Goal: Task Accomplishment & Management: Use online tool/utility

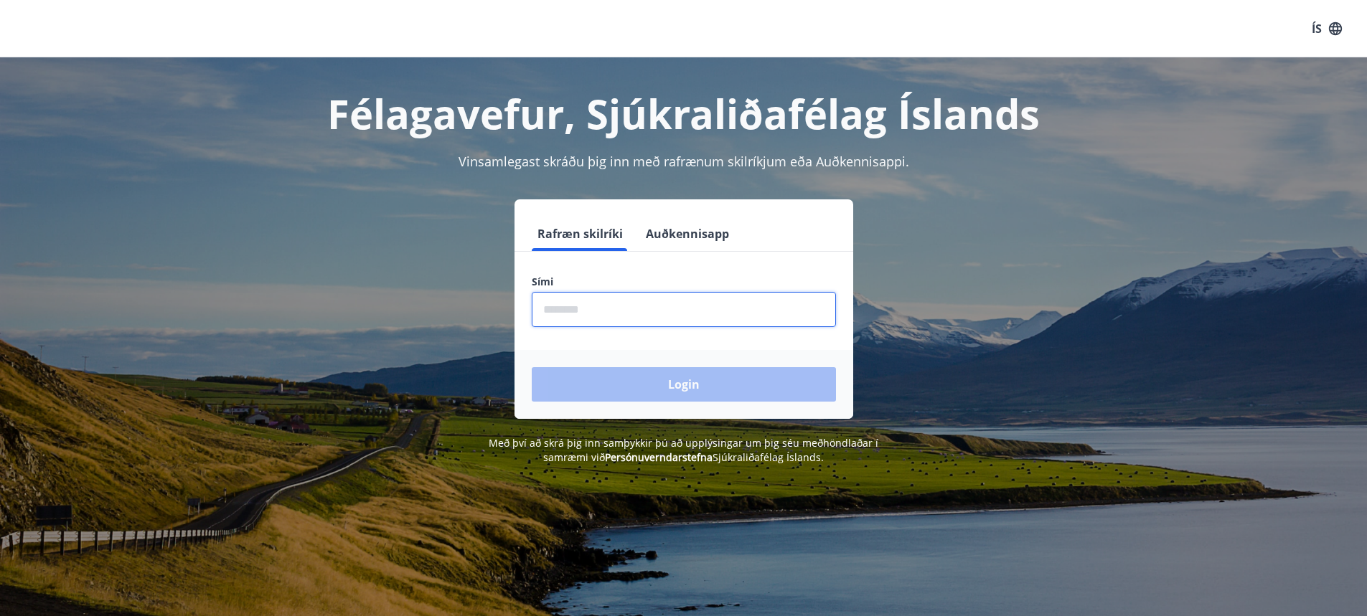
click at [605, 309] on input "phone" at bounding box center [684, 309] width 304 height 35
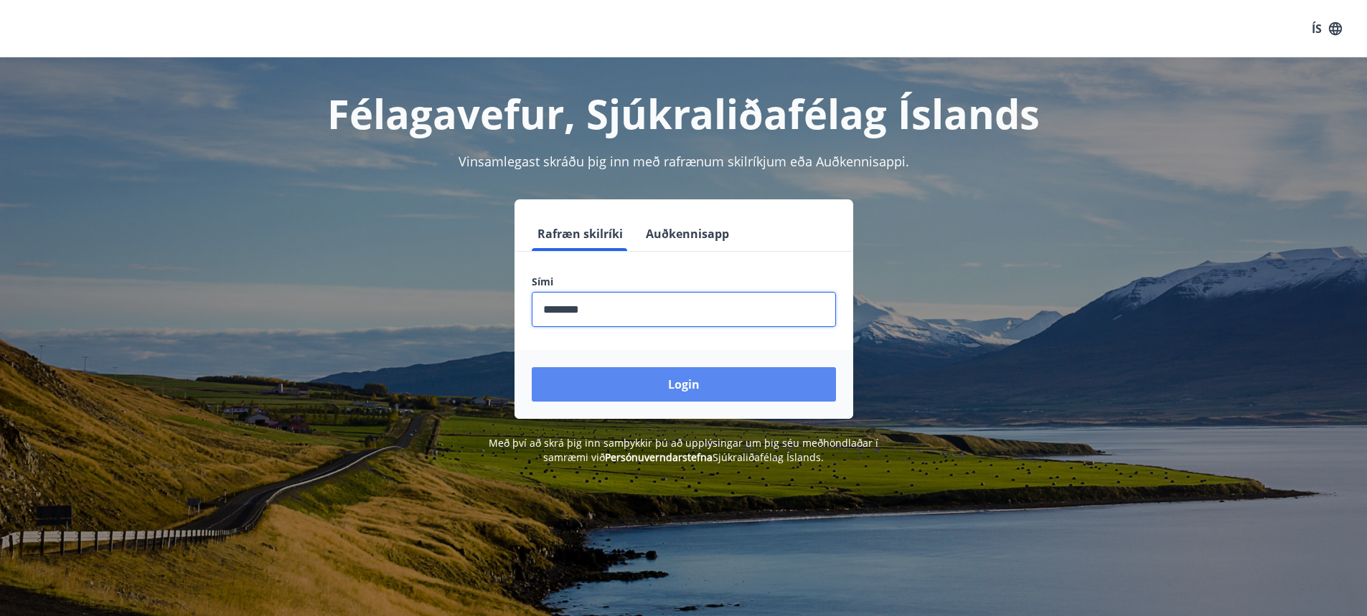
type input "********"
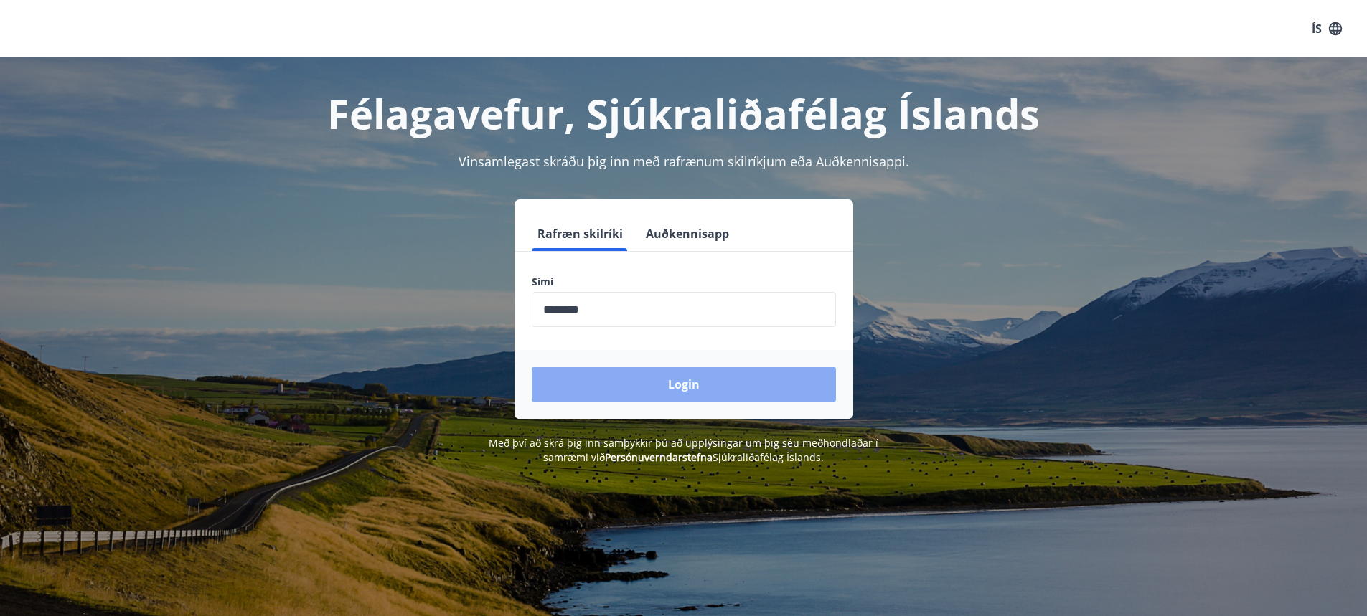
click at [613, 383] on button "Login" at bounding box center [684, 384] width 304 height 34
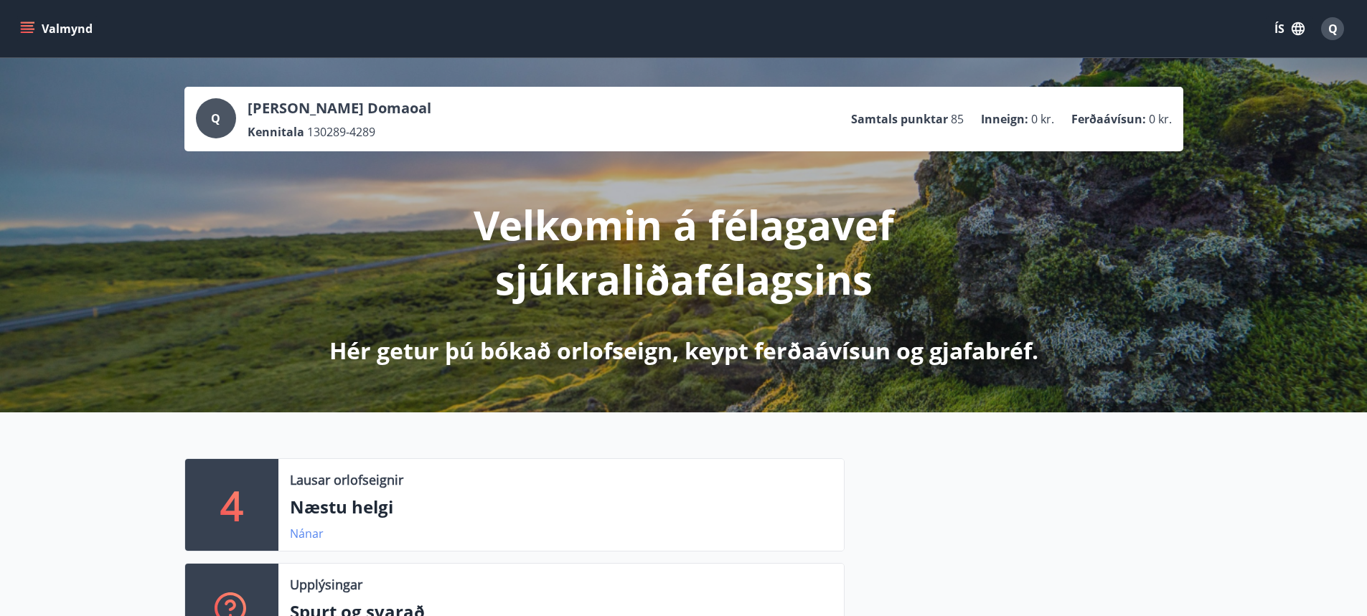
click at [317, 539] on link "Nánar" at bounding box center [307, 534] width 34 height 16
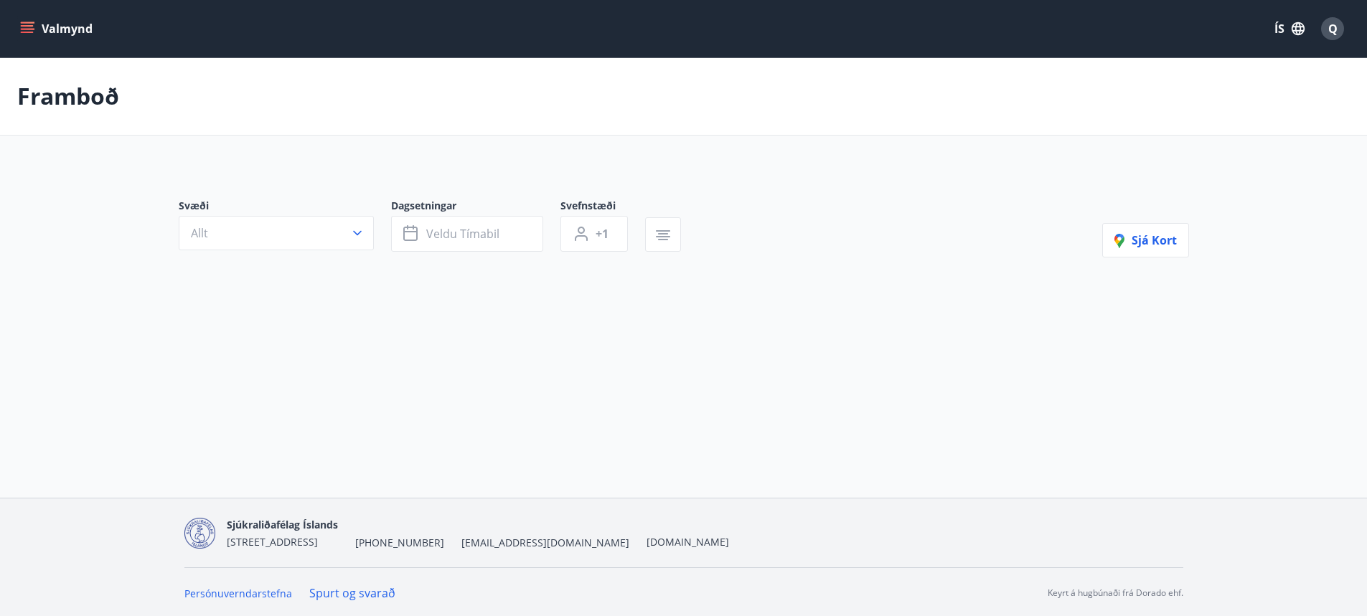
type input "*"
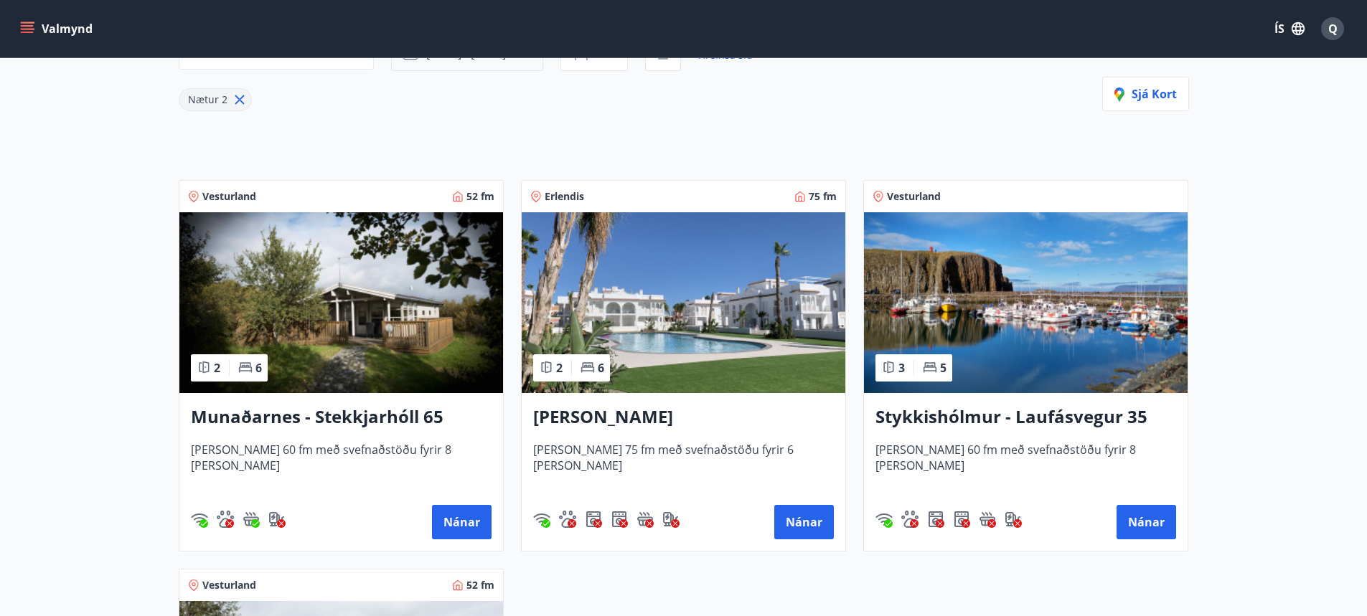
scroll to position [143, 0]
